Goal: Information Seeking & Learning: Learn about a topic

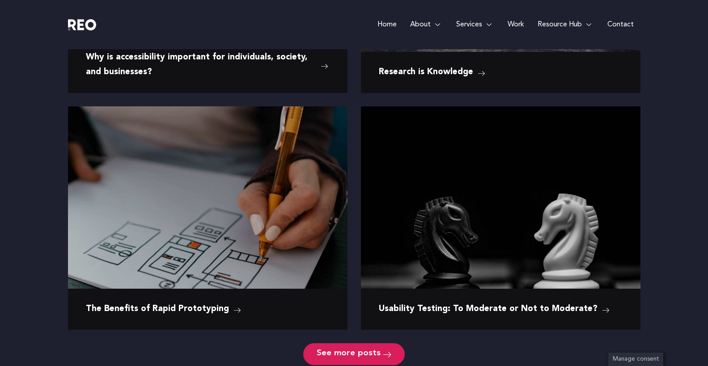
scroll to position [580, 0]
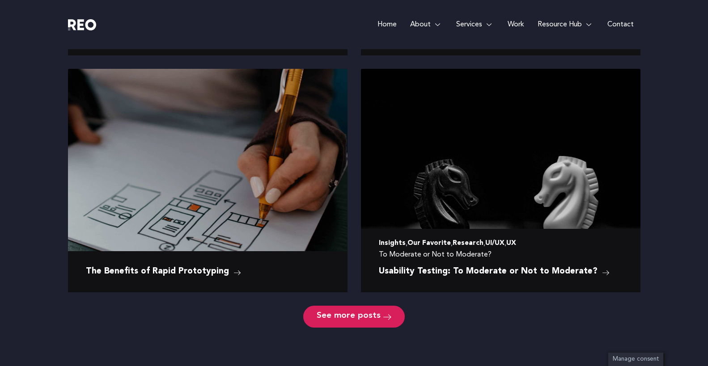
click at [446, 266] on span "Usability Testing: To Moderate or Not to Moderate?" at bounding box center [488, 272] width 219 height 14
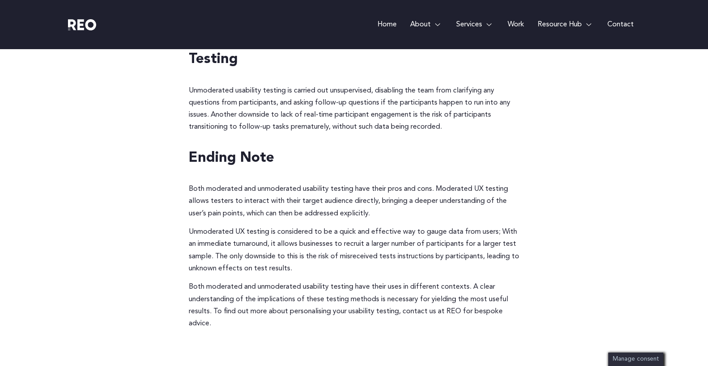
scroll to position [1364, 0]
